Goal: Communication & Community: Ask a question

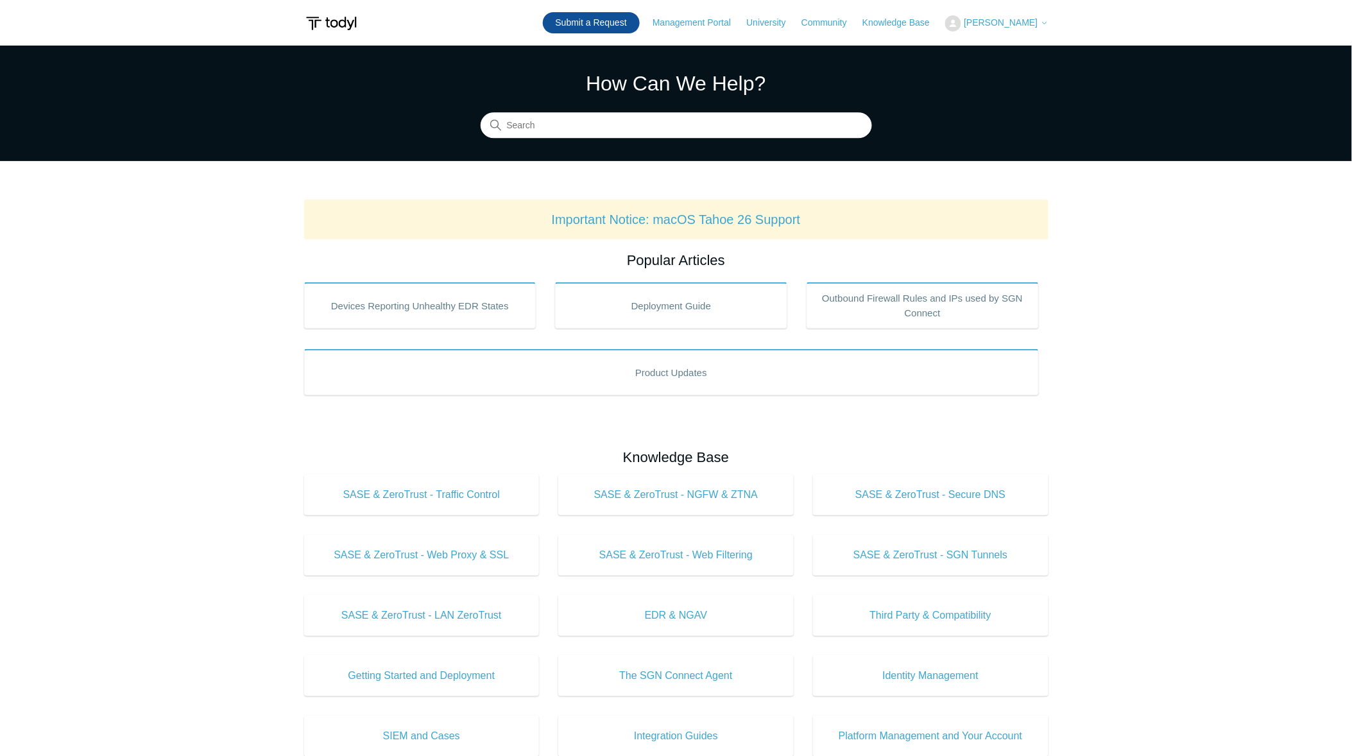
click at [607, 24] on link "Submit a Request" at bounding box center [591, 22] width 97 height 21
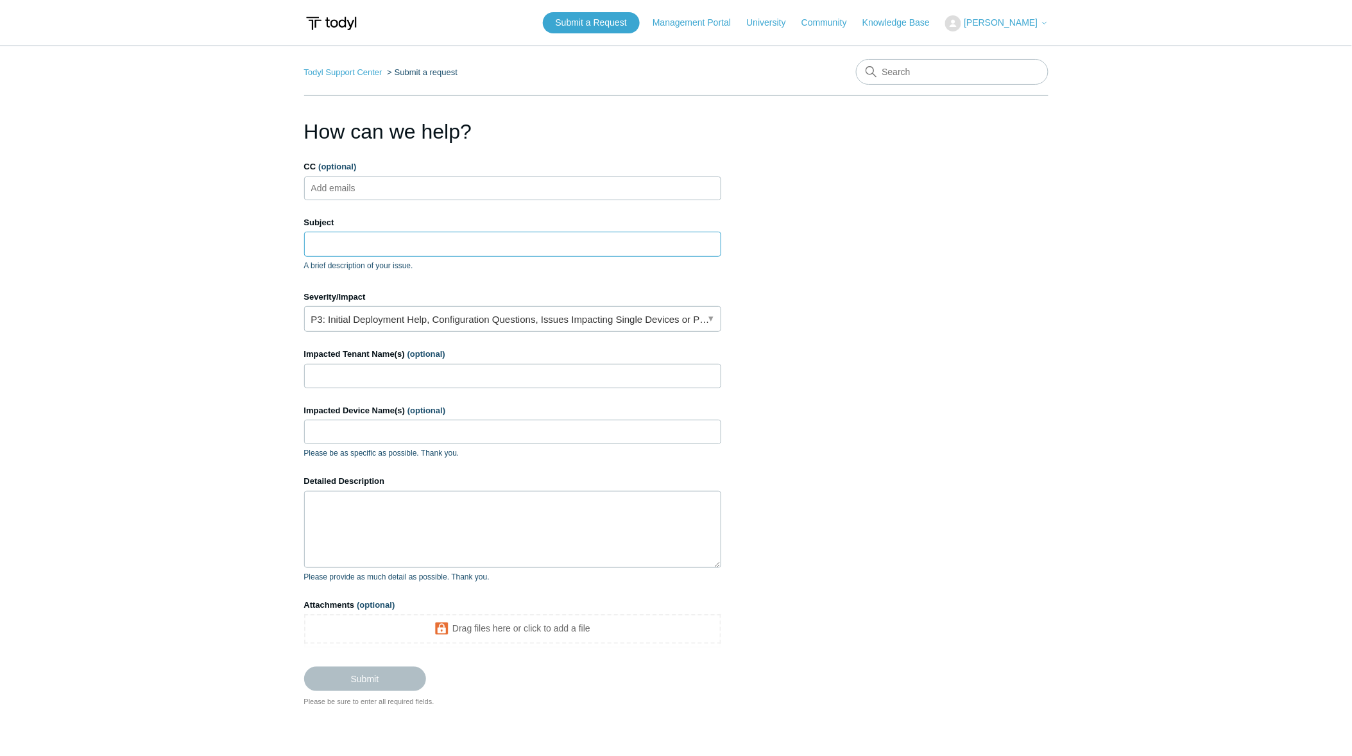
click at [350, 246] on input "Subject" at bounding box center [512, 244] width 417 height 24
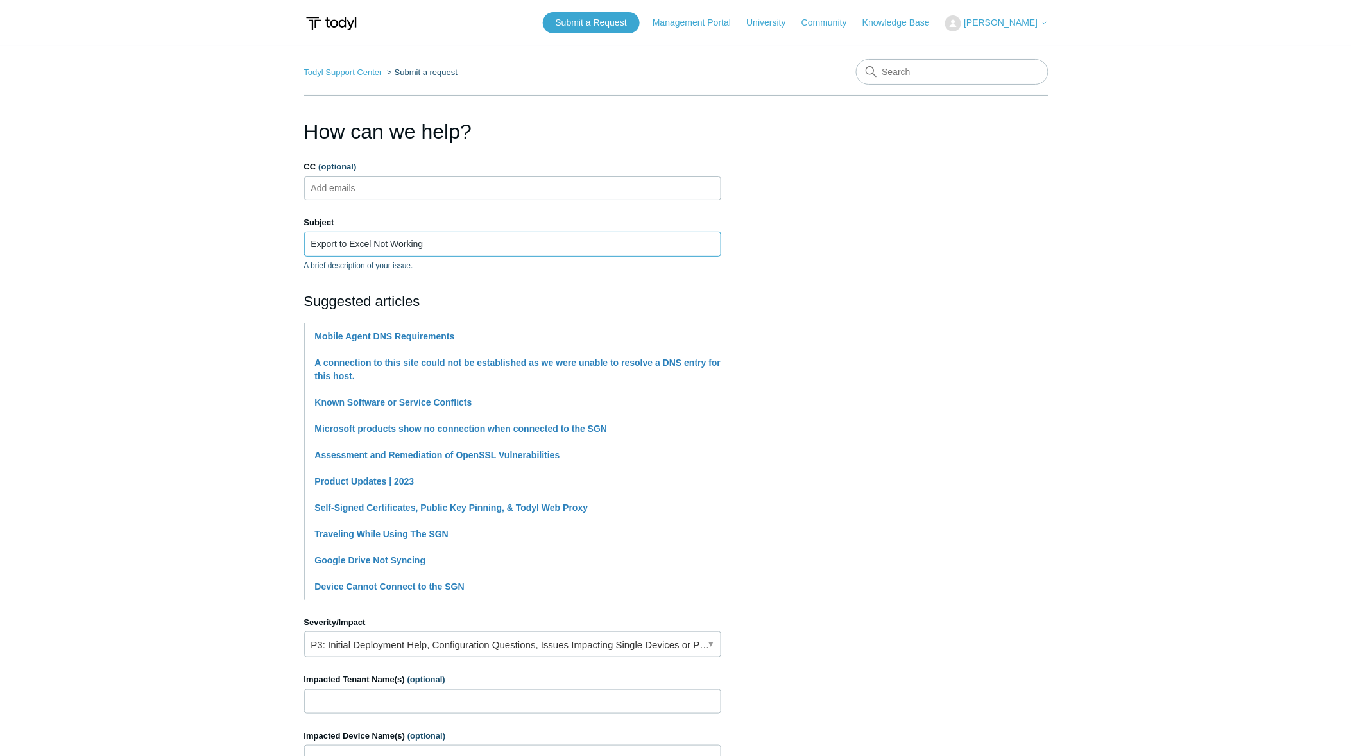
type input "Export to Excel Not Working"
click at [139, 350] on main "Todyl Support Center Submit a request How can we help? CC (optional) Add emails…" at bounding box center [676, 539] width 1352 height 987
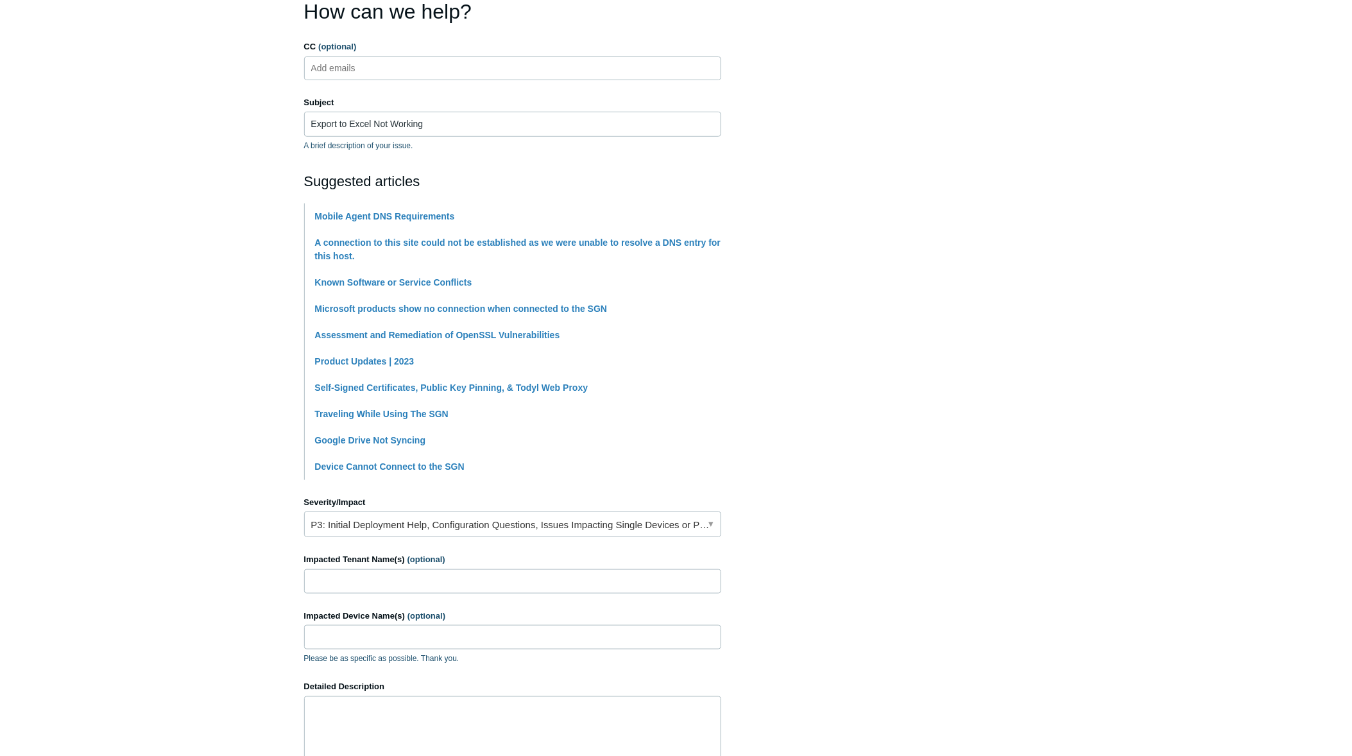
scroll to position [121, 0]
click at [453, 523] on link "P3: Initial Deployment Help, Configuration Questions, Issues Impacting Single D…" at bounding box center [512, 524] width 417 height 26
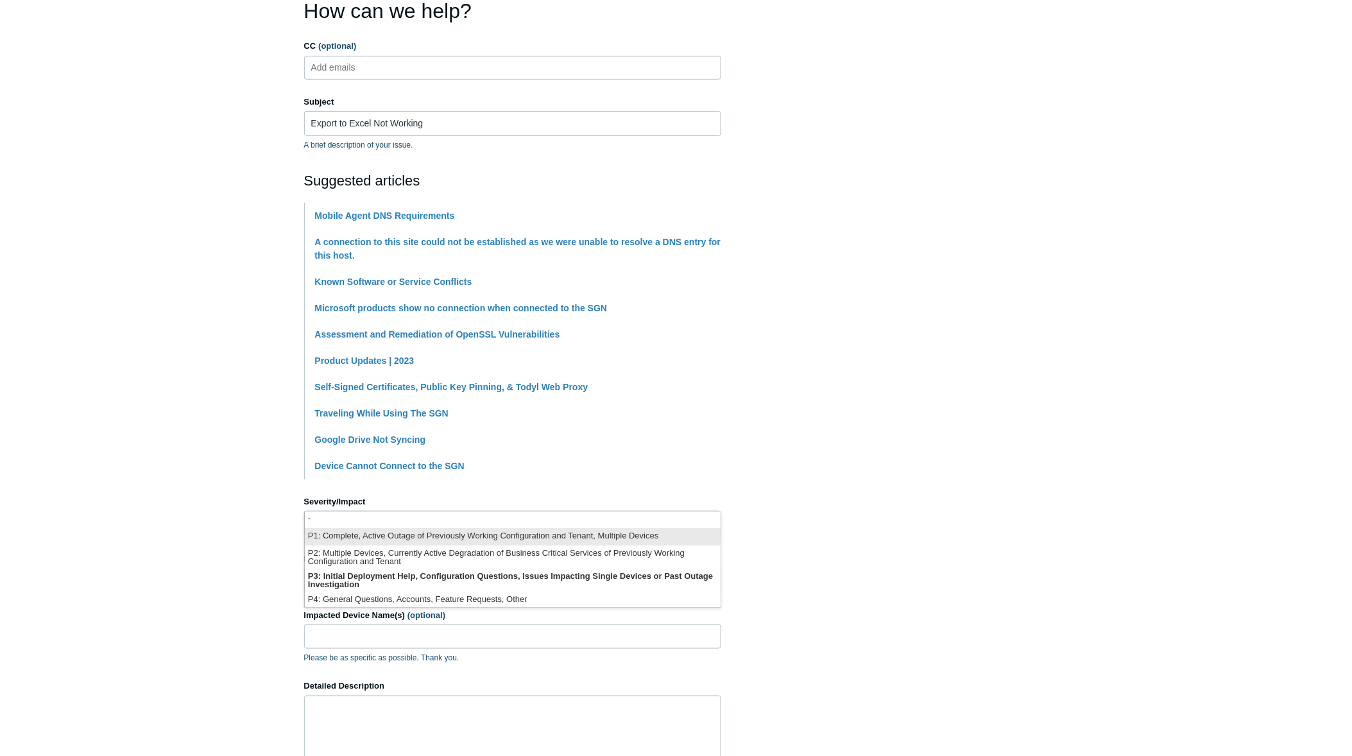
scroll to position [0, 0]
click at [369, 536] on li "P1: Complete, Active Outage of Previously Working Configuration and Tenant, Mul…" at bounding box center [513, 537] width 416 height 17
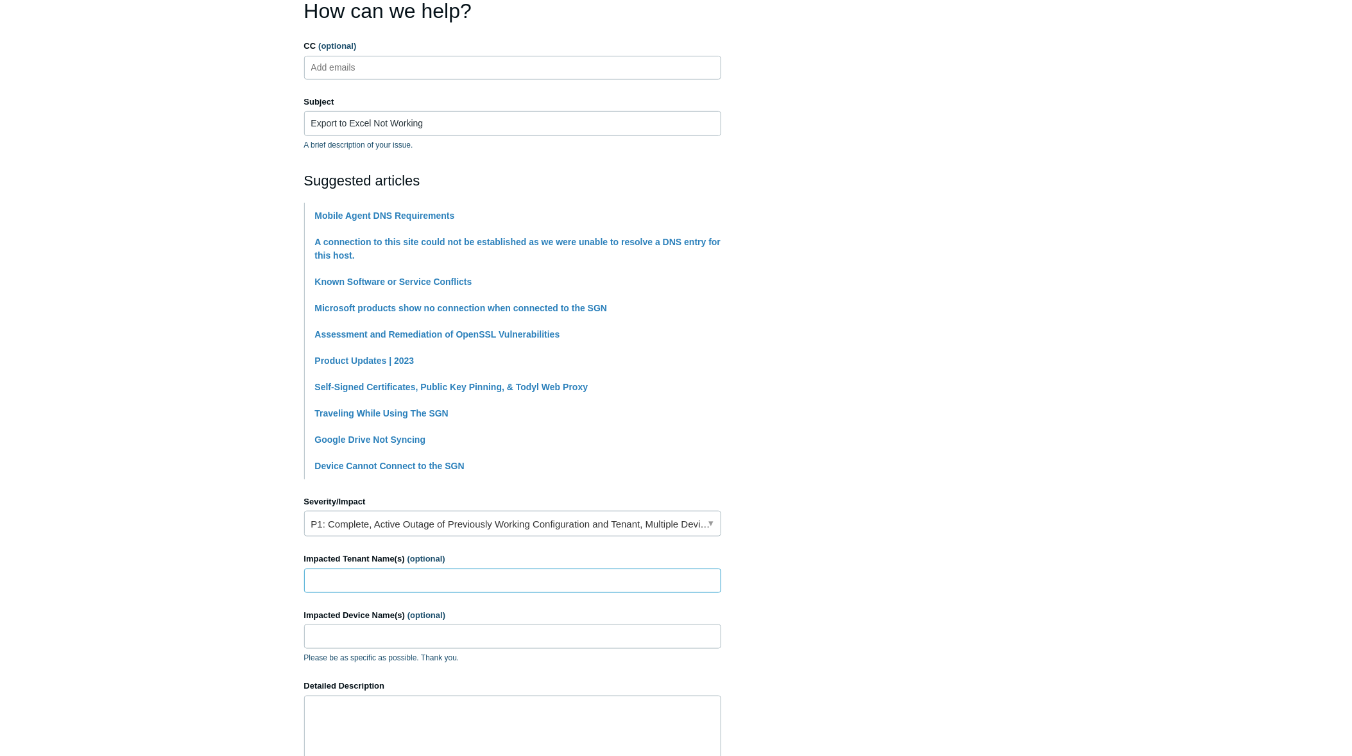
click at [344, 582] on input "Impacted Tenant Name(s) (optional)" at bounding box center [512, 580] width 417 height 24
type input "Diesel Direct"
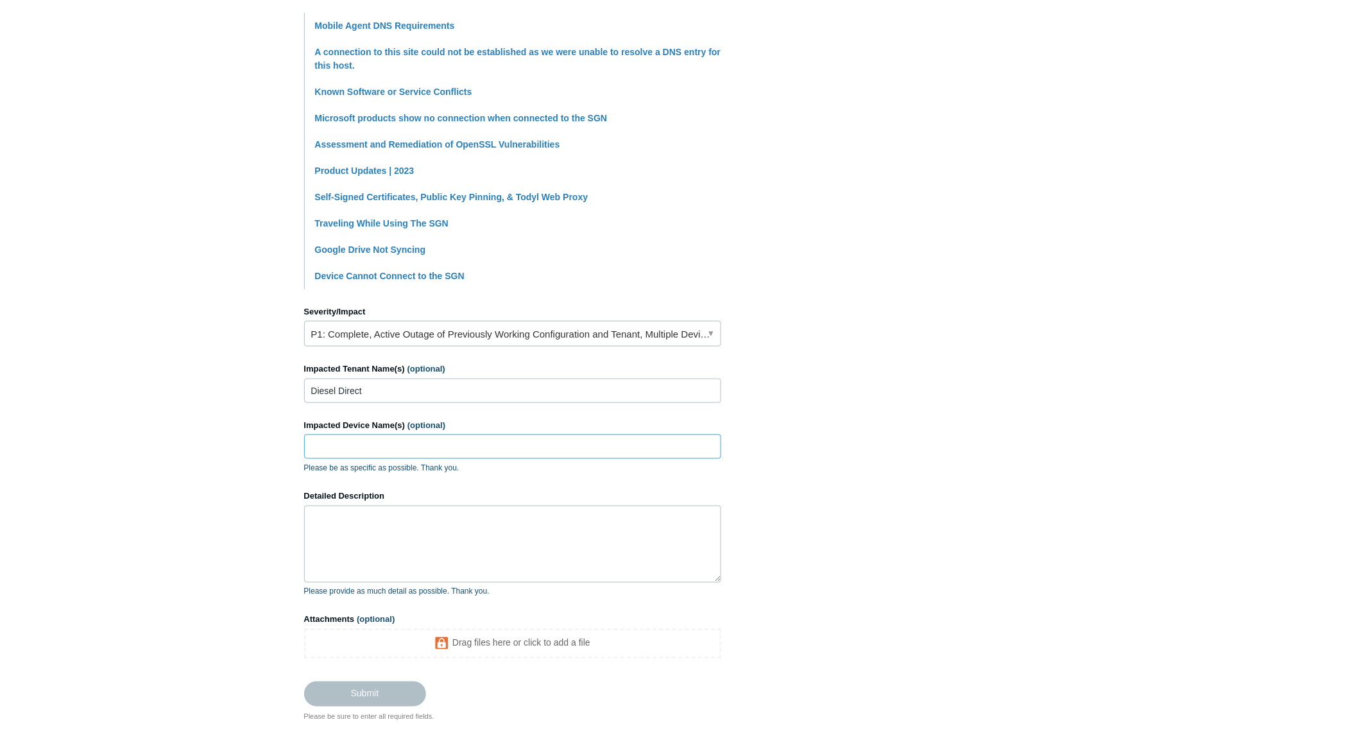
scroll to position [366, 0]
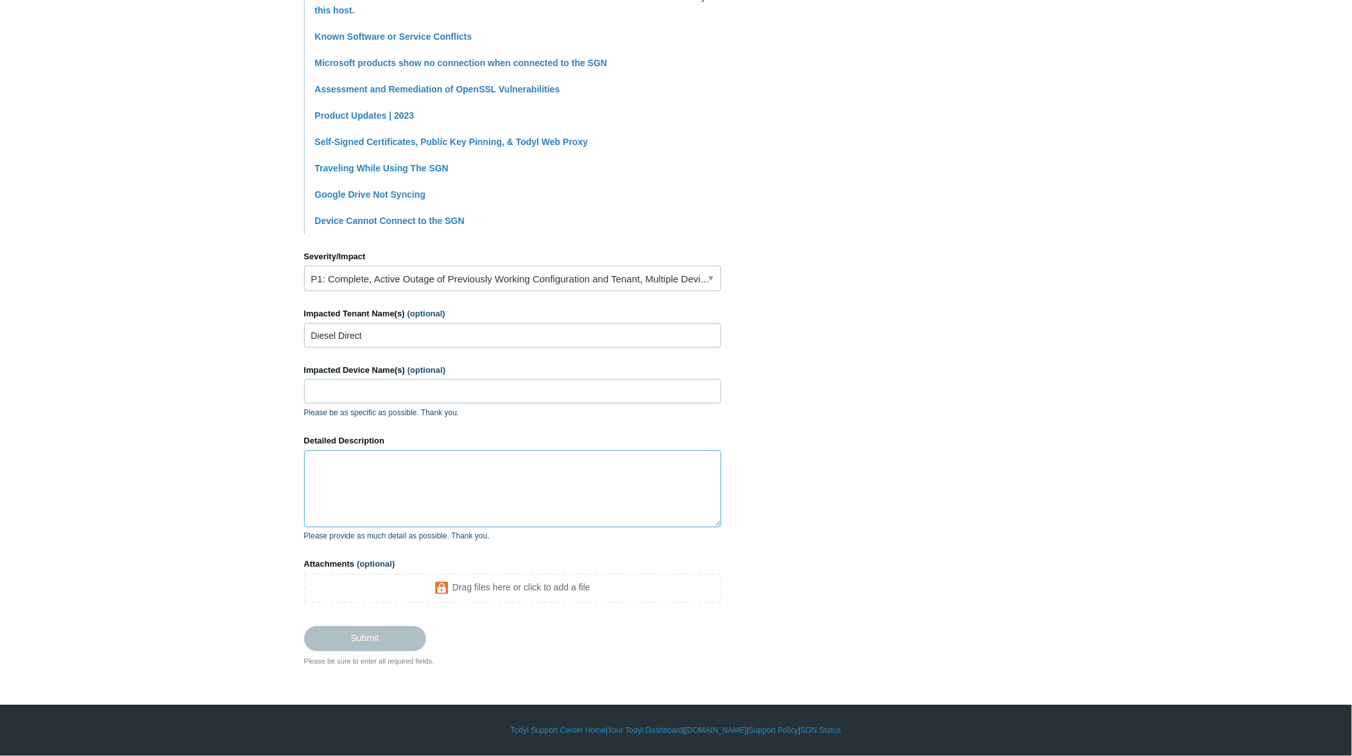
click at [327, 466] on textarea "Detailed Description" at bounding box center [512, 488] width 417 height 77
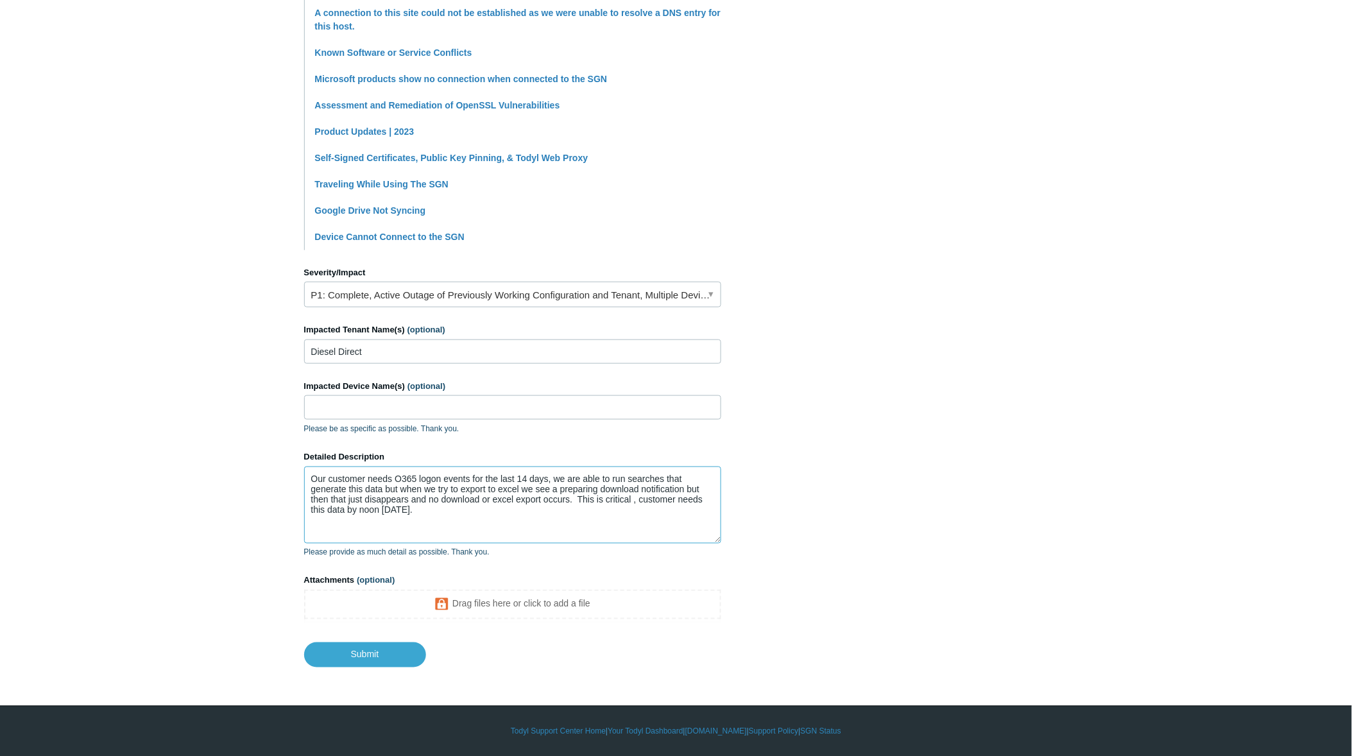
type textarea "Our customer needs O365 logon events for the last 14 days, we are able to run s…"
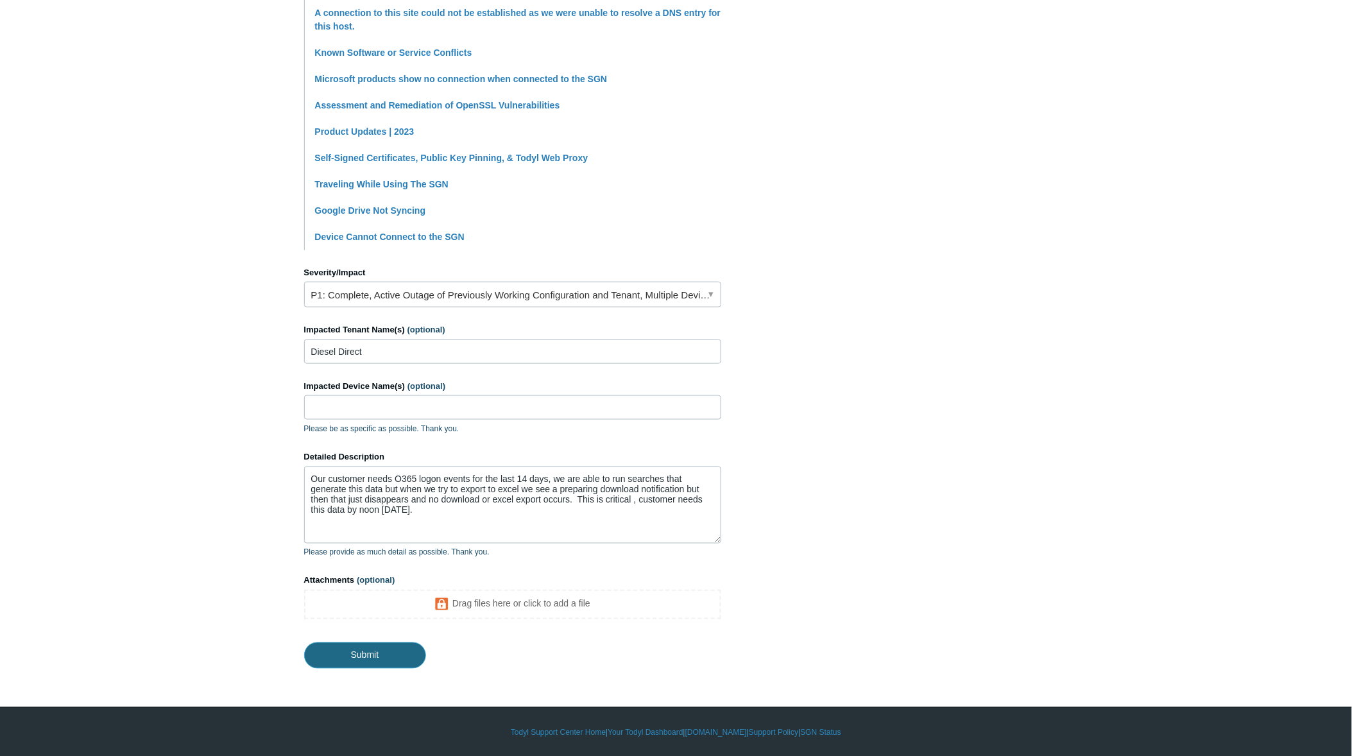
click at [364, 659] on input "Submit" at bounding box center [365, 655] width 122 height 26
